Goal: Task Accomplishment & Management: Use online tool/utility

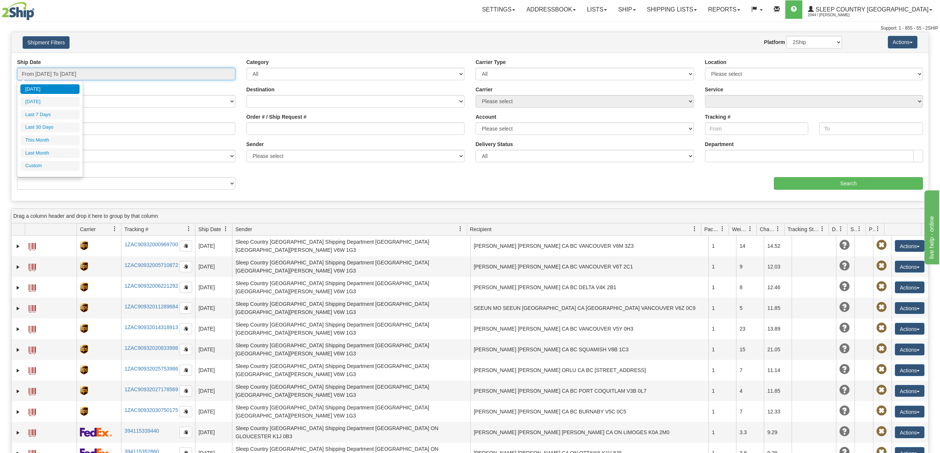
click at [59, 74] on input "From 10/09/2025 To 10/10/2025" at bounding box center [126, 74] width 218 height 13
click at [48, 128] on li "Last 30 Days" at bounding box center [49, 127] width 59 height 10
type input "From 09/11/2025 To 10/10/2025"
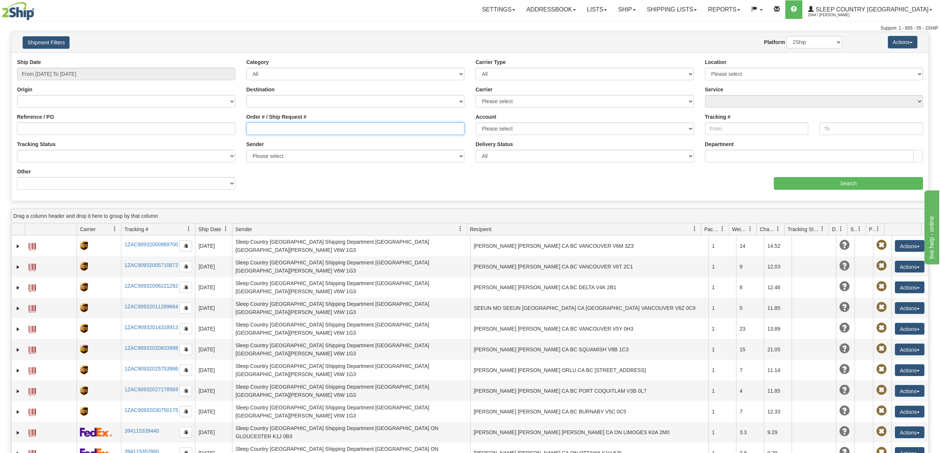
click at [256, 130] on input "Order # / Ship Request #" at bounding box center [355, 128] width 218 height 13
paste input "9000I136610"
type input "9000I136610"
click at [826, 181] on input "Search" at bounding box center [848, 183] width 149 height 13
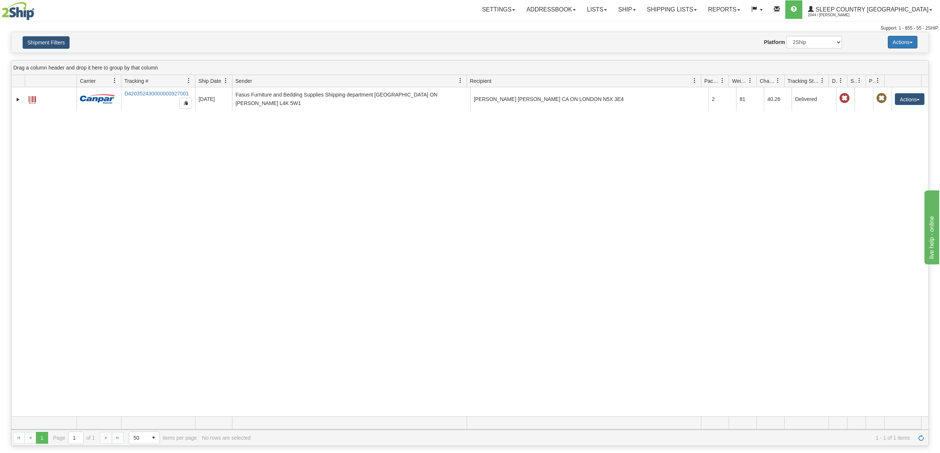
click at [902, 41] on button "Actions" at bounding box center [903, 42] width 30 height 13
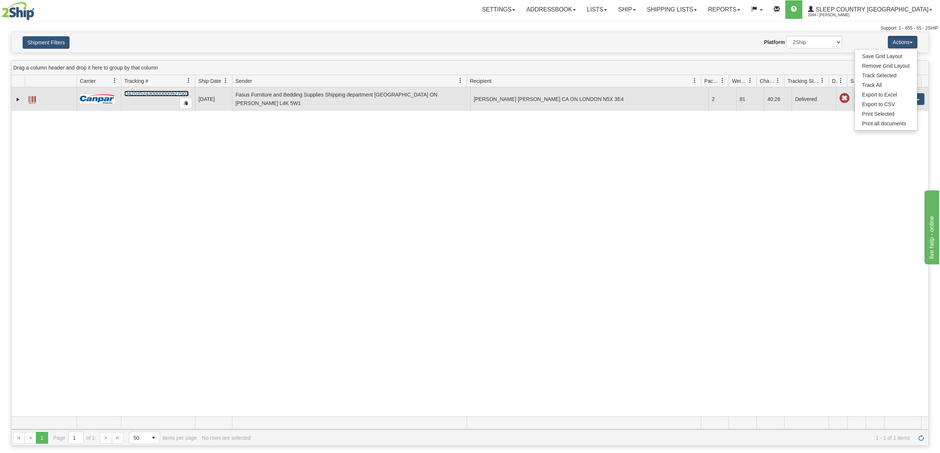
click at [149, 91] on link "D420352430000000927001" at bounding box center [156, 94] width 64 height 6
click at [909, 95] on button "Actions" at bounding box center [910, 99] width 30 height 12
click at [876, 121] on link "Return" at bounding box center [894, 123] width 59 height 10
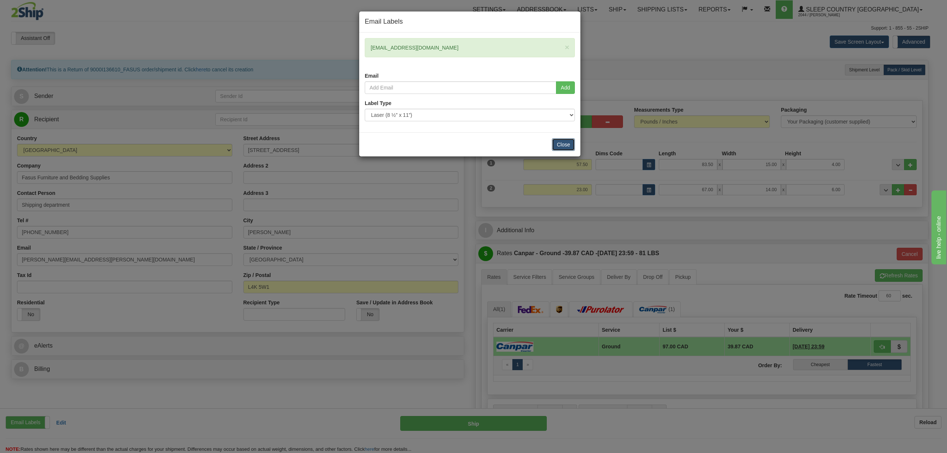
click at [557, 144] on button "Close" at bounding box center [563, 144] width 23 height 13
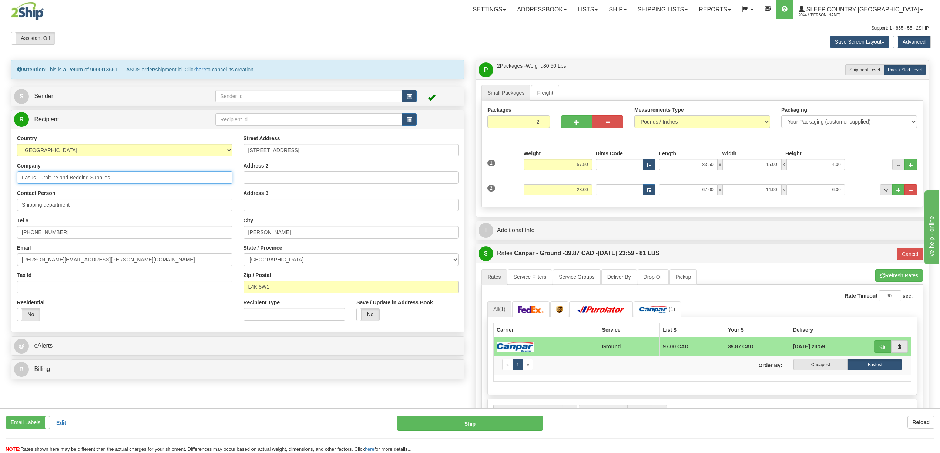
drag, startPoint x: 117, startPoint y: 179, endPoint x: 3, endPoint y: 181, distance: 114.0
click at [3, 181] on div "Toggle navigation Settings Shipping Preferences Fields Preferences New" at bounding box center [470, 310] width 940 height 620
type input "d"
type input "DC 914"
drag, startPoint x: 308, startPoint y: 150, endPoint x: 223, endPoint y: 154, distance: 85.2
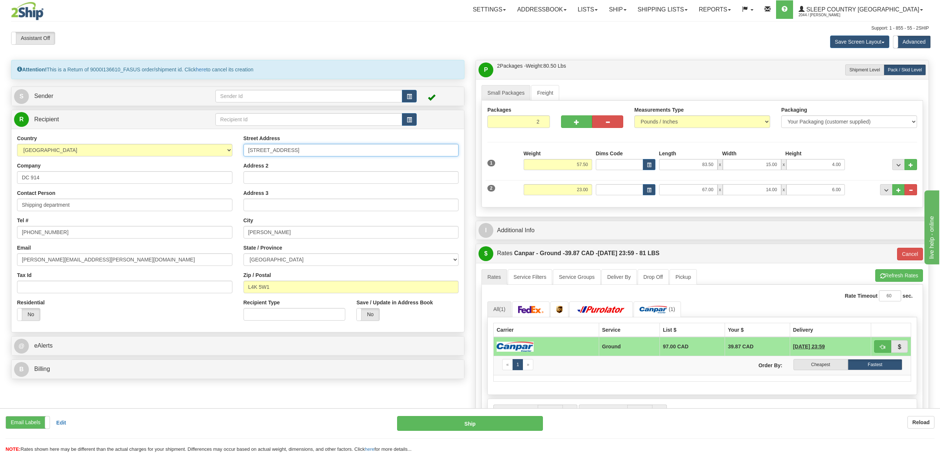
click at [223, 154] on div "Country [GEOGRAPHIC_DATA] [GEOGRAPHIC_DATA] [GEOGRAPHIC_DATA] [GEOGRAPHIC_DATA]…" at bounding box center [237, 231] width 452 height 192
paste input "[STREET_ADDRESS]"
type input "[STREET_ADDRESS]"
drag, startPoint x: 279, startPoint y: 235, endPoint x: 220, endPoint y: 235, distance: 58.1
click at [220, 235] on div "Country [GEOGRAPHIC_DATA] [GEOGRAPHIC_DATA] [GEOGRAPHIC_DATA] [GEOGRAPHIC_DATA]…" at bounding box center [237, 231] width 452 height 192
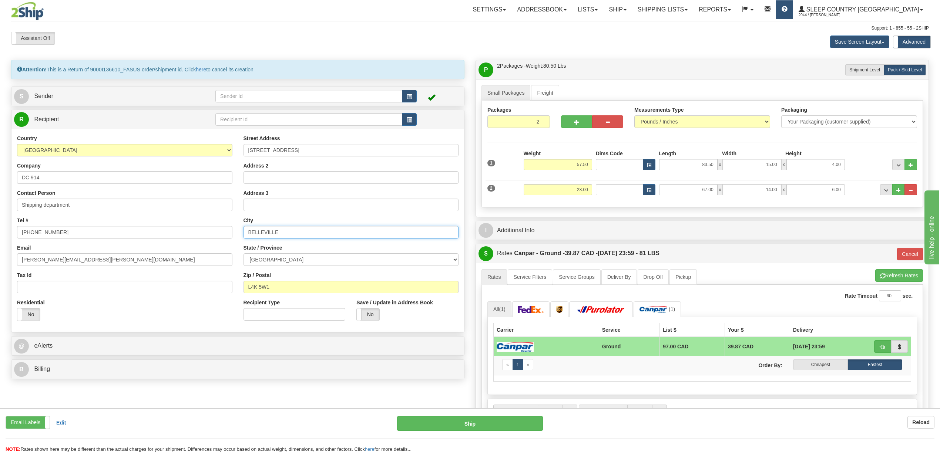
type input "BELLEVILLE"
drag, startPoint x: 277, startPoint y: 286, endPoint x: 204, endPoint y: 285, distance: 72.5
click at [204, 285] on div "Country [GEOGRAPHIC_DATA] [GEOGRAPHIC_DATA] [GEOGRAPHIC_DATA] [GEOGRAPHIC_DATA]…" at bounding box center [237, 231] width 452 height 192
paste input "K8N 4Z6"
type input "K8N 4Z6"
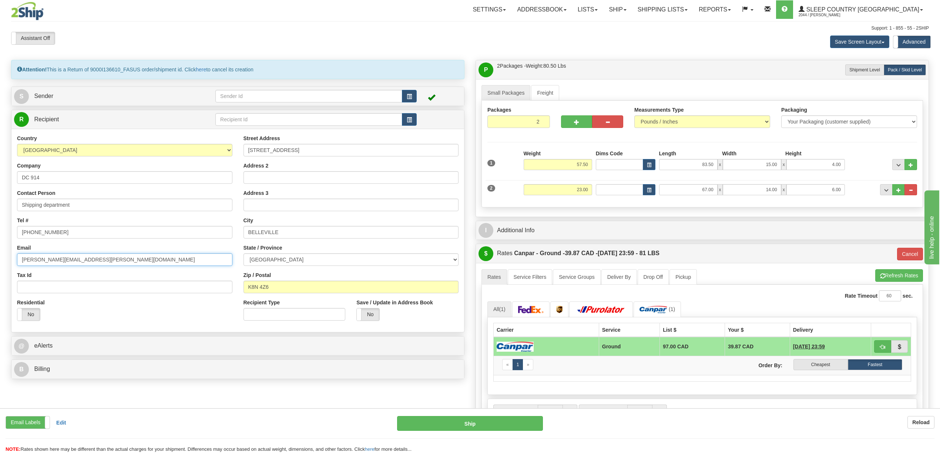
type input "1"
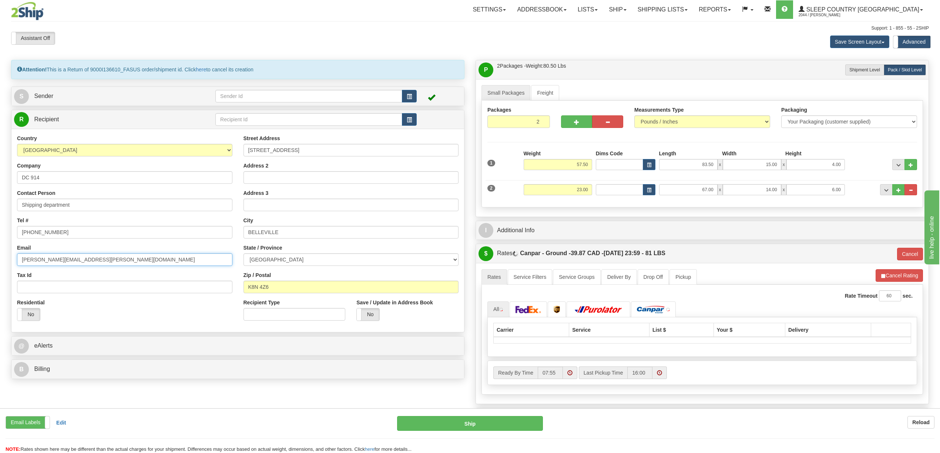
drag, startPoint x: 78, startPoint y: 262, endPoint x: 16, endPoint y: 261, distance: 62.2
click at [16, 261] on div "Country [GEOGRAPHIC_DATA] [GEOGRAPHIC_DATA] [GEOGRAPHIC_DATA] [GEOGRAPHIC_DATA]…" at bounding box center [124, 231] width 226 height 192
drag, startPoint x: 66, startPoint y: 232, endPoint x: 2, endPoint y: 238, distance: 64.3
click at [2, 238] on div "Toggle navigation Settings Shipping Preferences Fields Preferences New" at bounding box center [470, 291] width 940 height 582
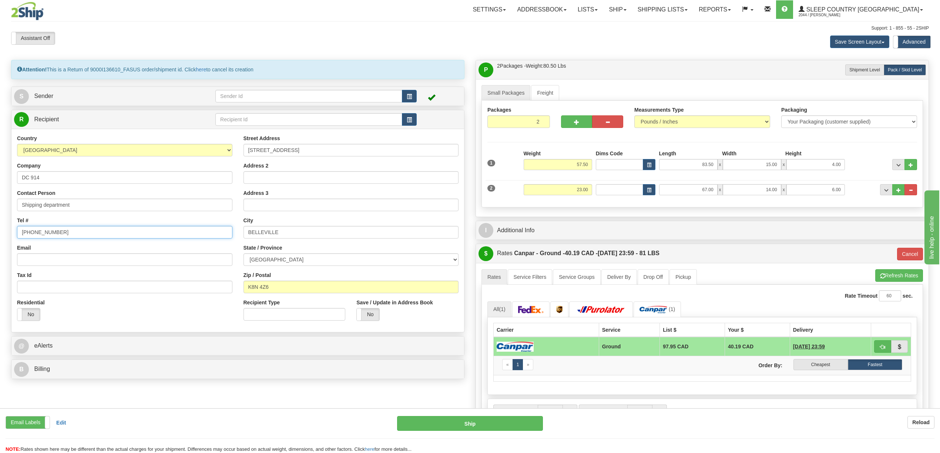
click at [55, 231] on input "[PHONE_NUMBER]" at bounding box center [124, 232] width 215 height 13
type input "9"
click at [31, 232] on input "6136146758" at bounding box center [124, 232] width 215 height 13
click at [41, 234] on input "613-6146758" at bounding box center [124, 232] width 215 height 13
type input "[PHONE_NUMBER]"
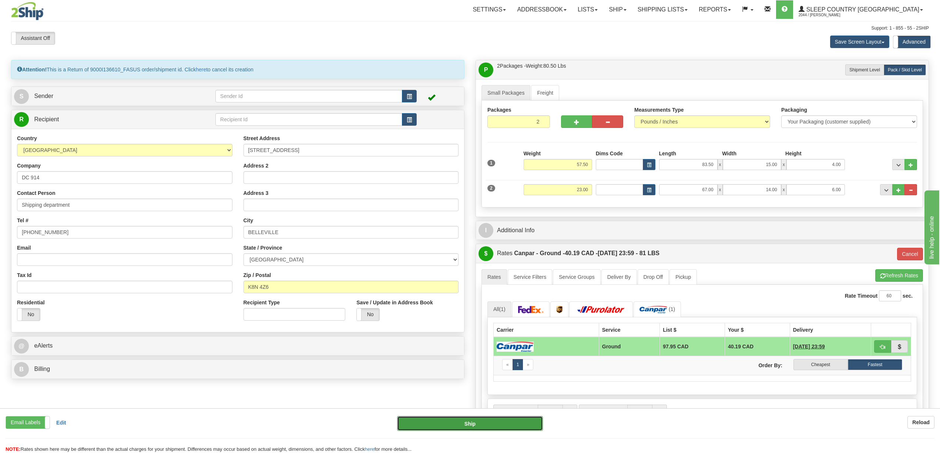
click at [452, 421] on button "Ship" at bounding box center [469, 423] width 145 height 15
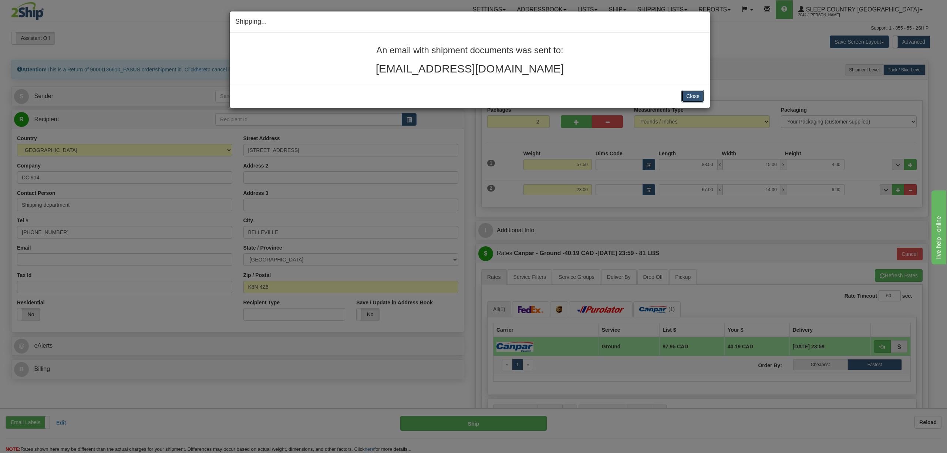
click at [689, 94] on button "Close" at bounding box center [692, 96] width 23 height 13
